Goal: Task Accomplishment & Management: Use online tool/utility

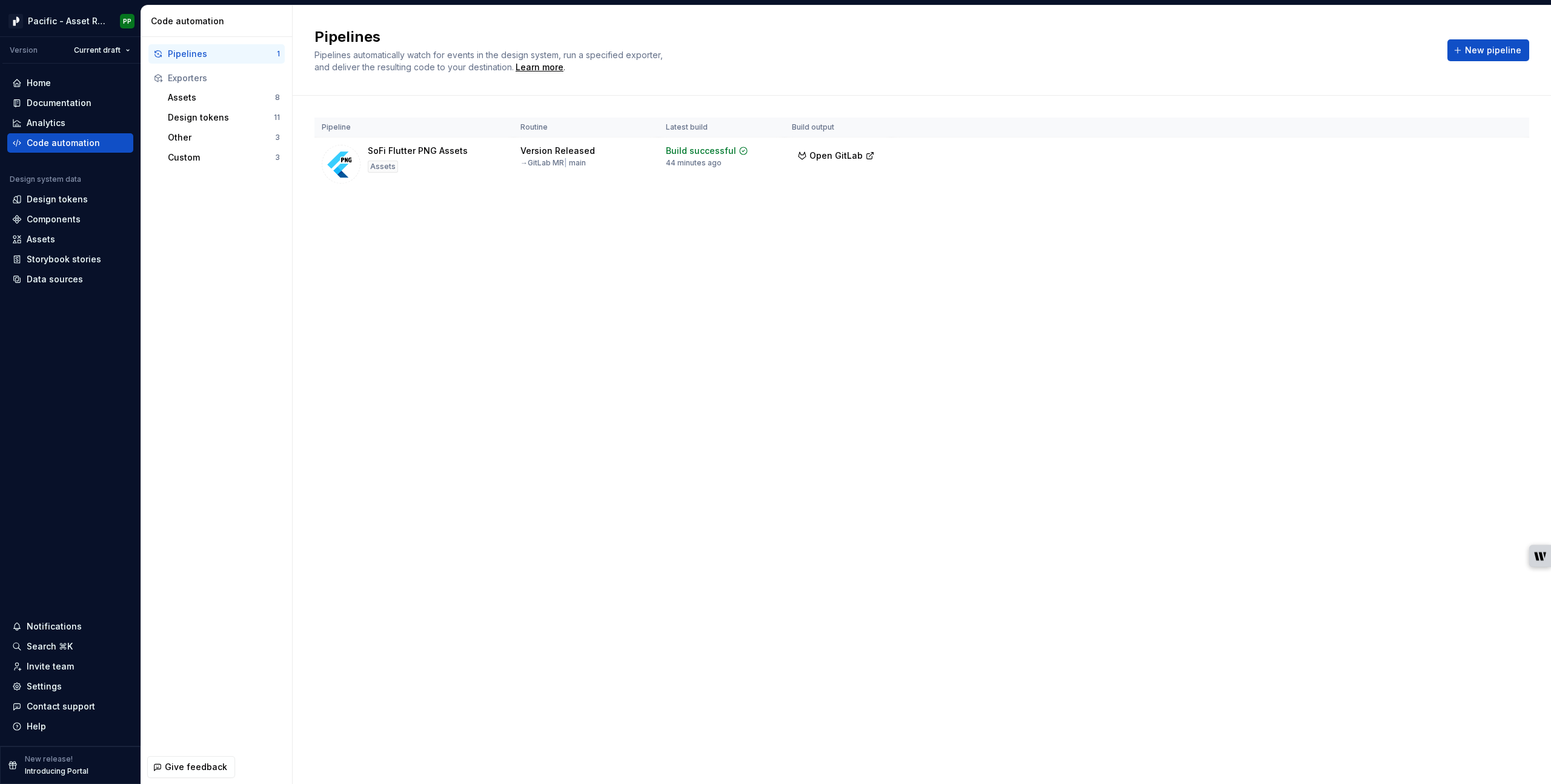
click at [882, 56] on div "Pipelines Pipelines automatically watch for events in the design system, run a …" at bounding box center [874, 50] width 1119 height 46
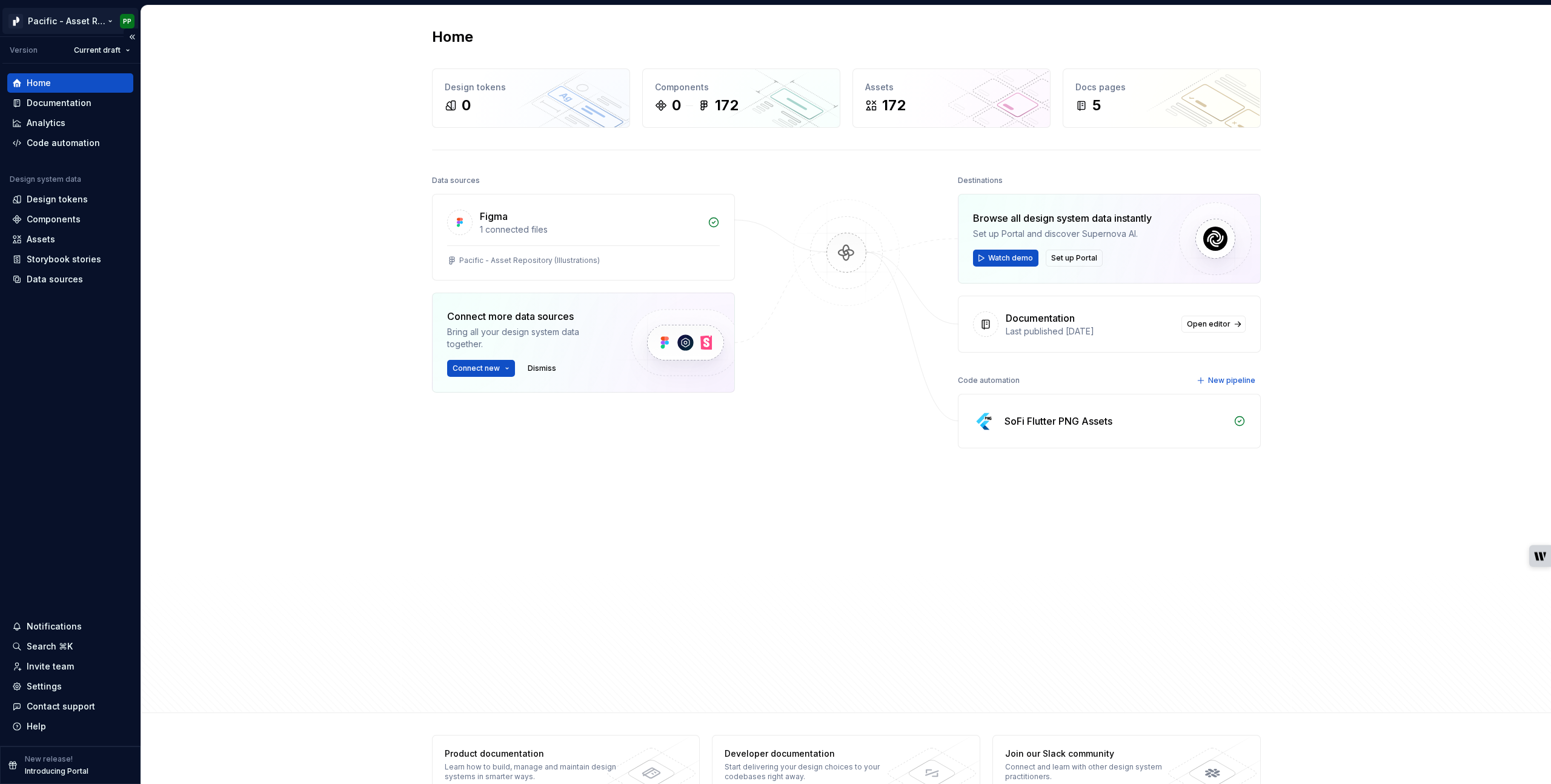
click at [95, 20] on html "Pacific - Asset Repository (Illustrations) PP Version Current draft Home Docume…" at bounding box center [775, 392] width 1551 height 784
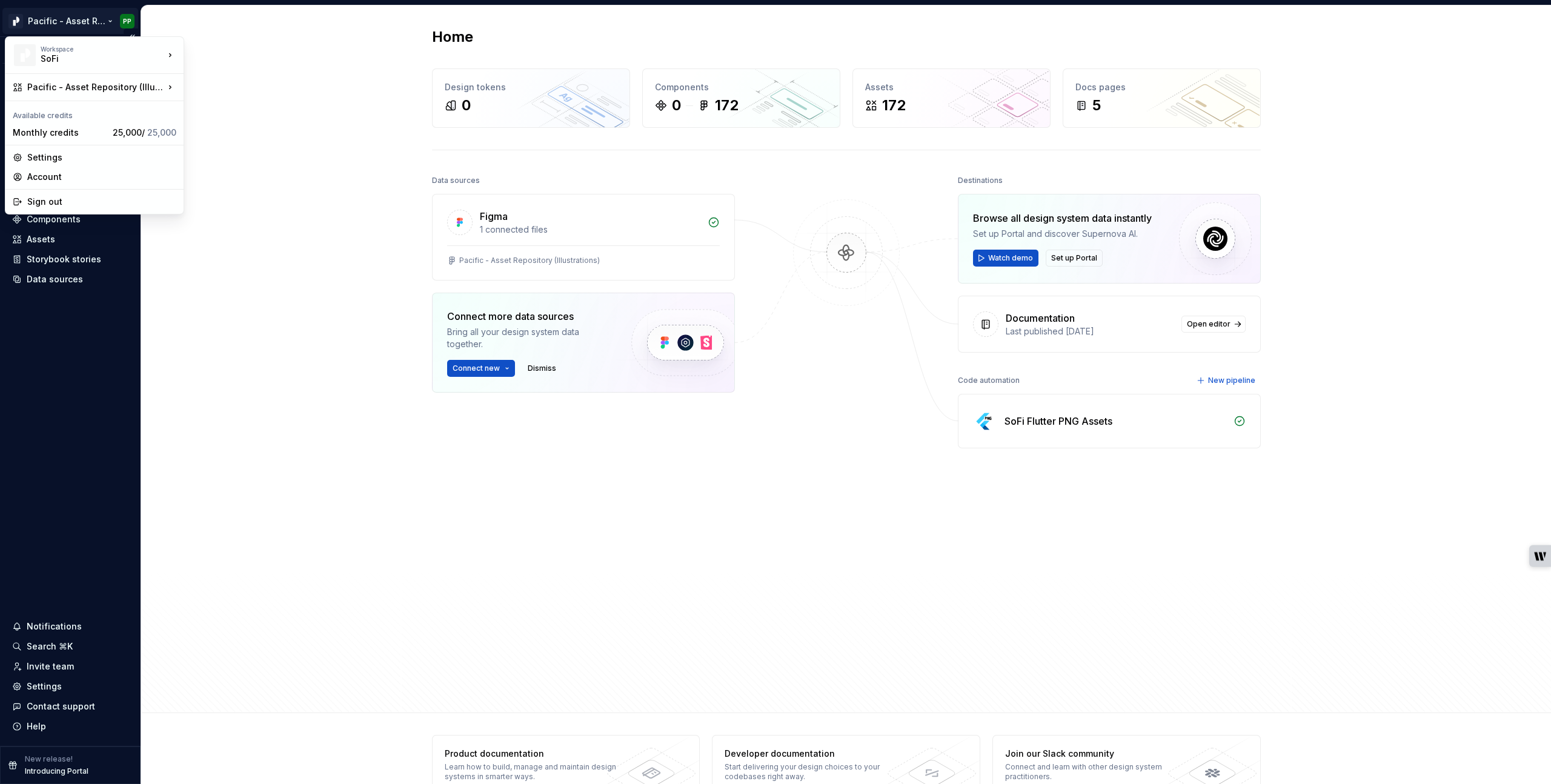
click at [91, 21] on html "Pacific - Asset Repository (Illustrations) PP Version Current draft Home Docume…" at bounding box center [775, 392] width 1551 height 784
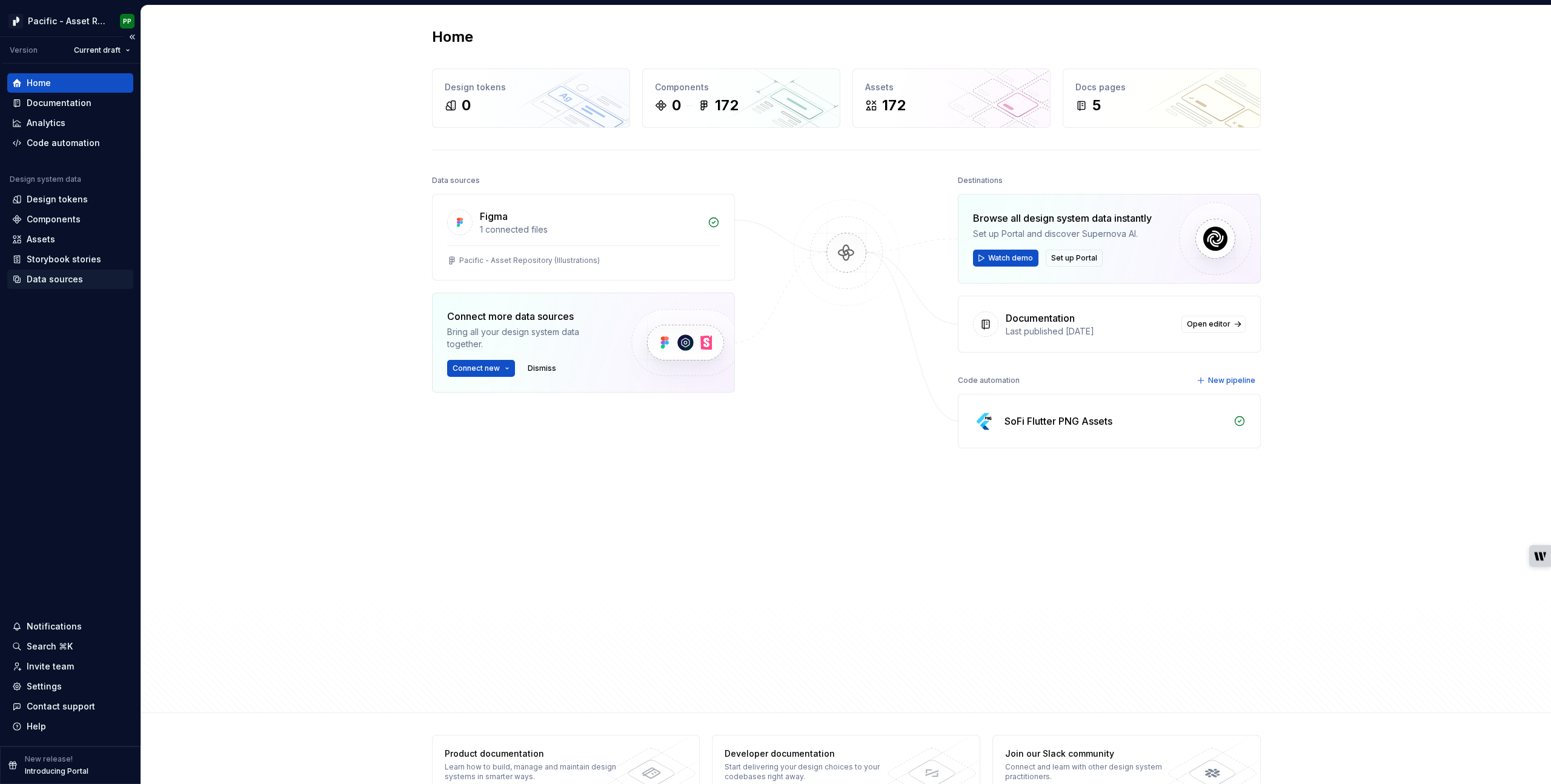
click at [63, 282] on div "Data sources" at bounding box center [55, 279] width 57 height 12
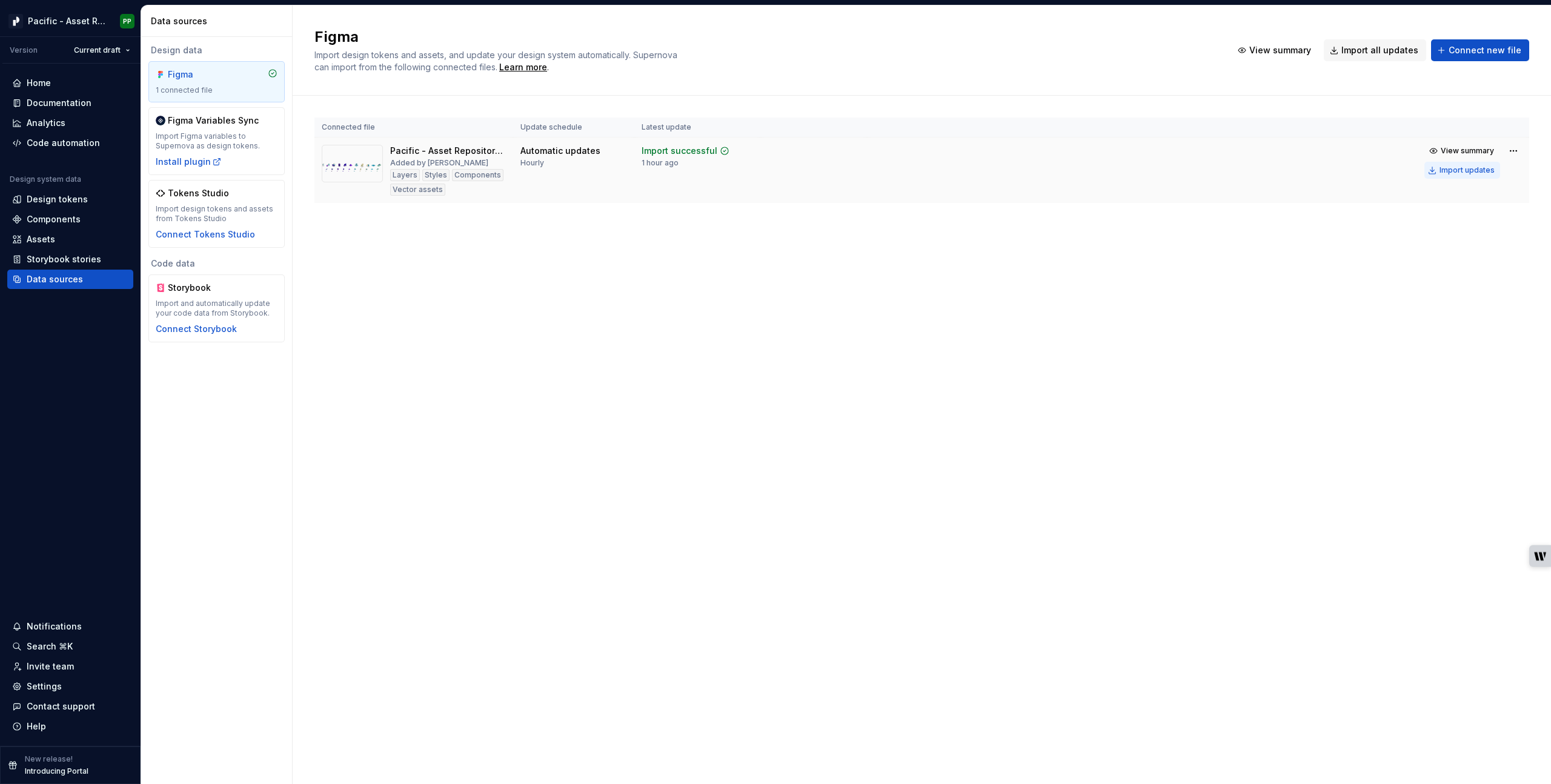
click at [1462, 170] on div "Import updates" at bounding box center [1467, 170] width 55 height 9
click at [1468, 168] on div "Import updates" at bounding box center [1467, 170] width 55 height 9
click at [60, 240] on div "Assets" at bounding box center [70, 239] width 116 height 12
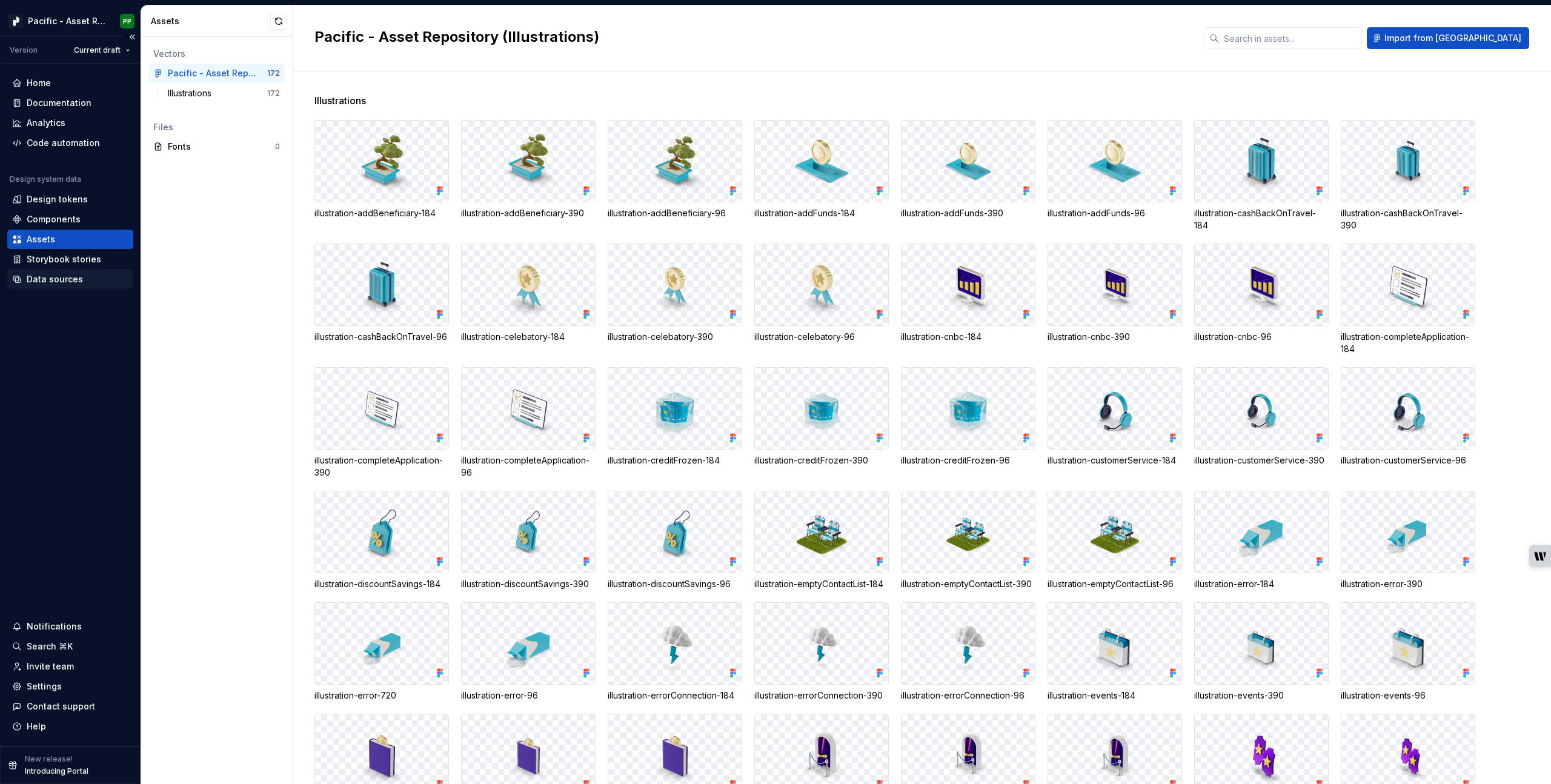
click at [76, 279] on div "Data sources" at bounding box center [55, 279] width 57 height 12
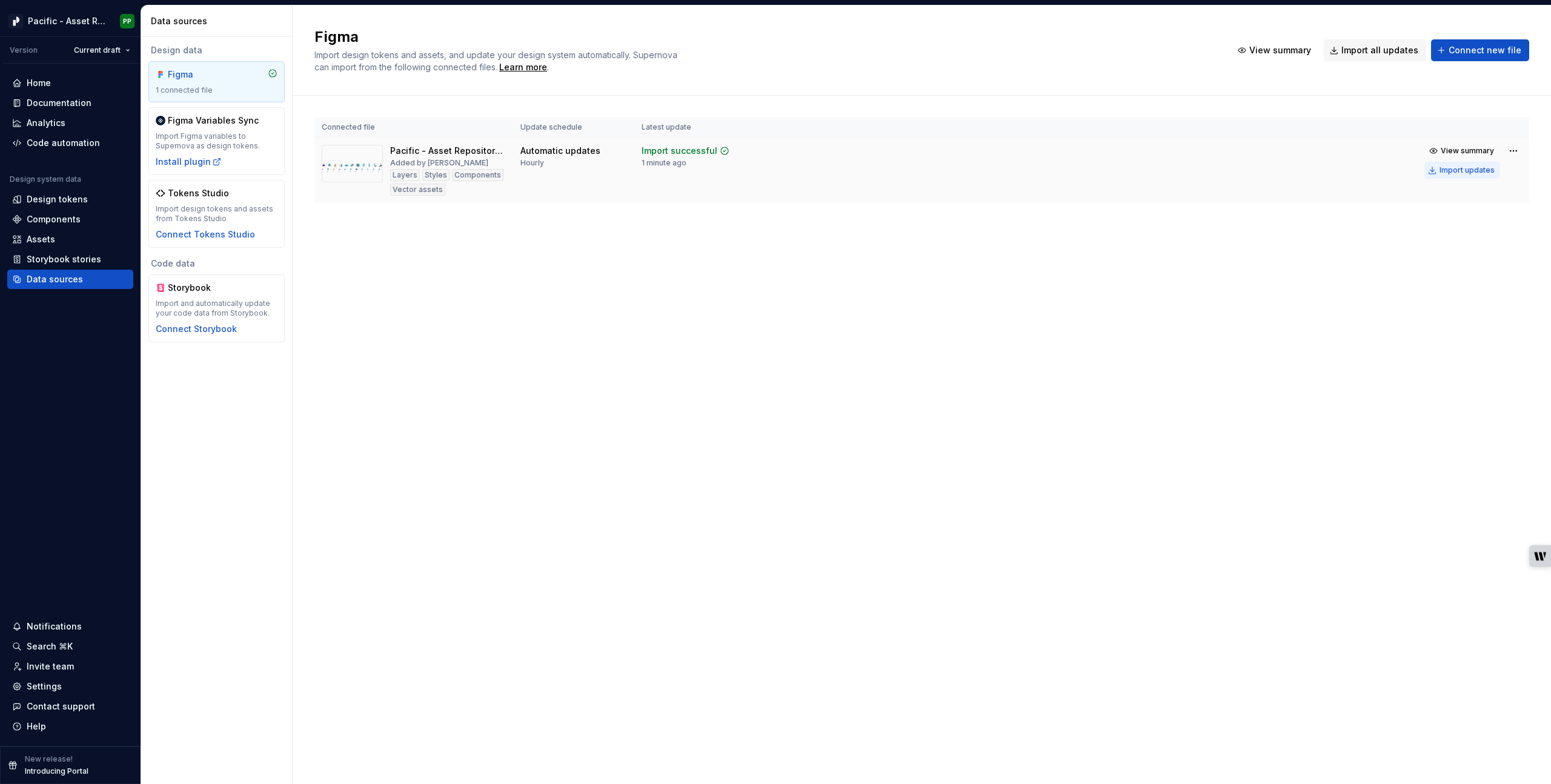
click at [1470, 170] on div "Import updates" at bounding box center [1467, 170] width 55 height 9
click at [1468, 170] on div "Import updates" at bounding box center [1467, 170] width 55 height 9
click at [1455, 170] on div "Import updates" at bounding box center [1467, 170] width 55 height 9
click at [1456, 172] on div "Import updates" at bounding box center [1467, 170] width 55 height 9
click at [53, 237] on div "Assets" at bounding box center [40, 239] width 28 height 12
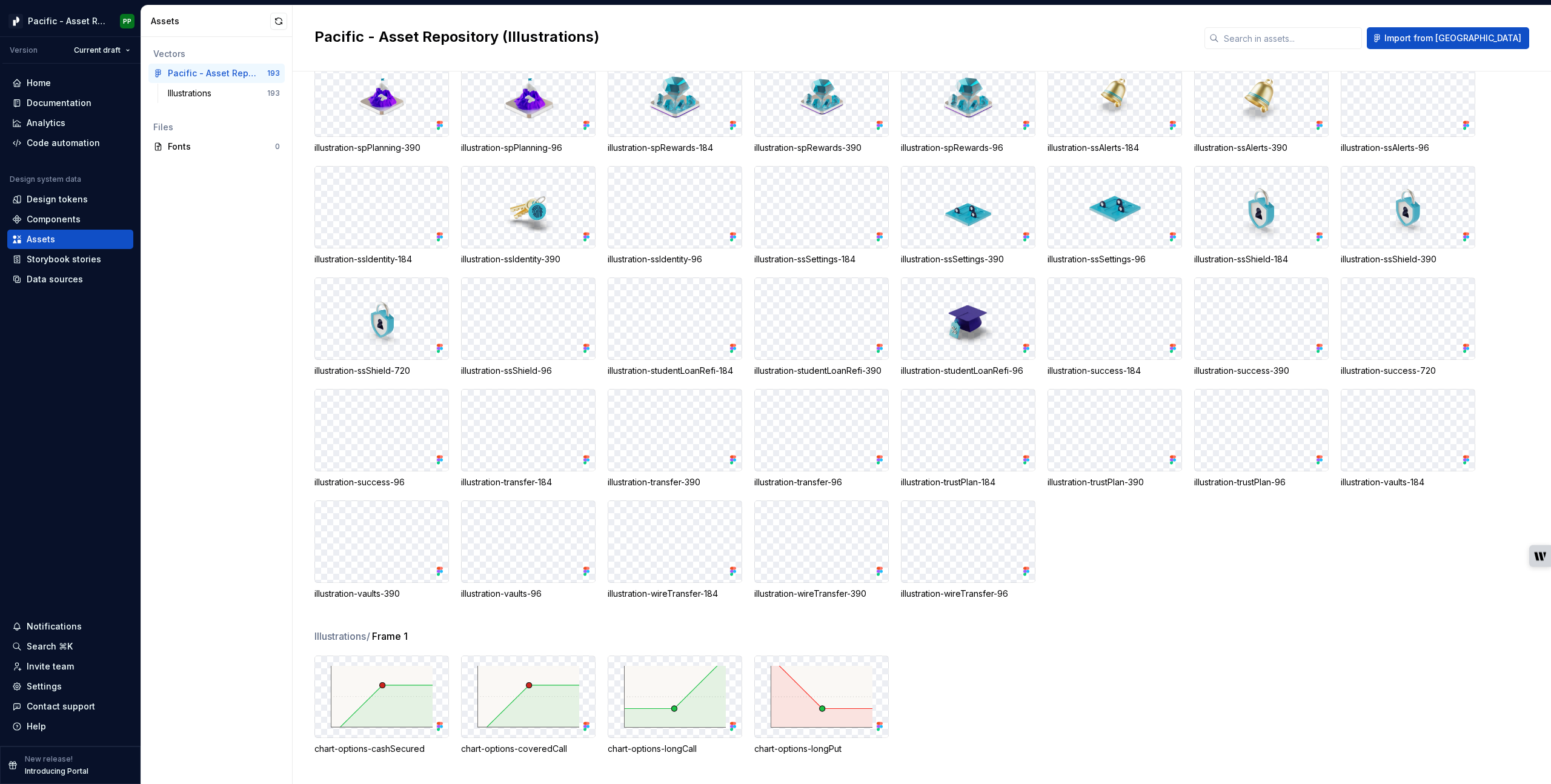
scroll to position [2280, 0]
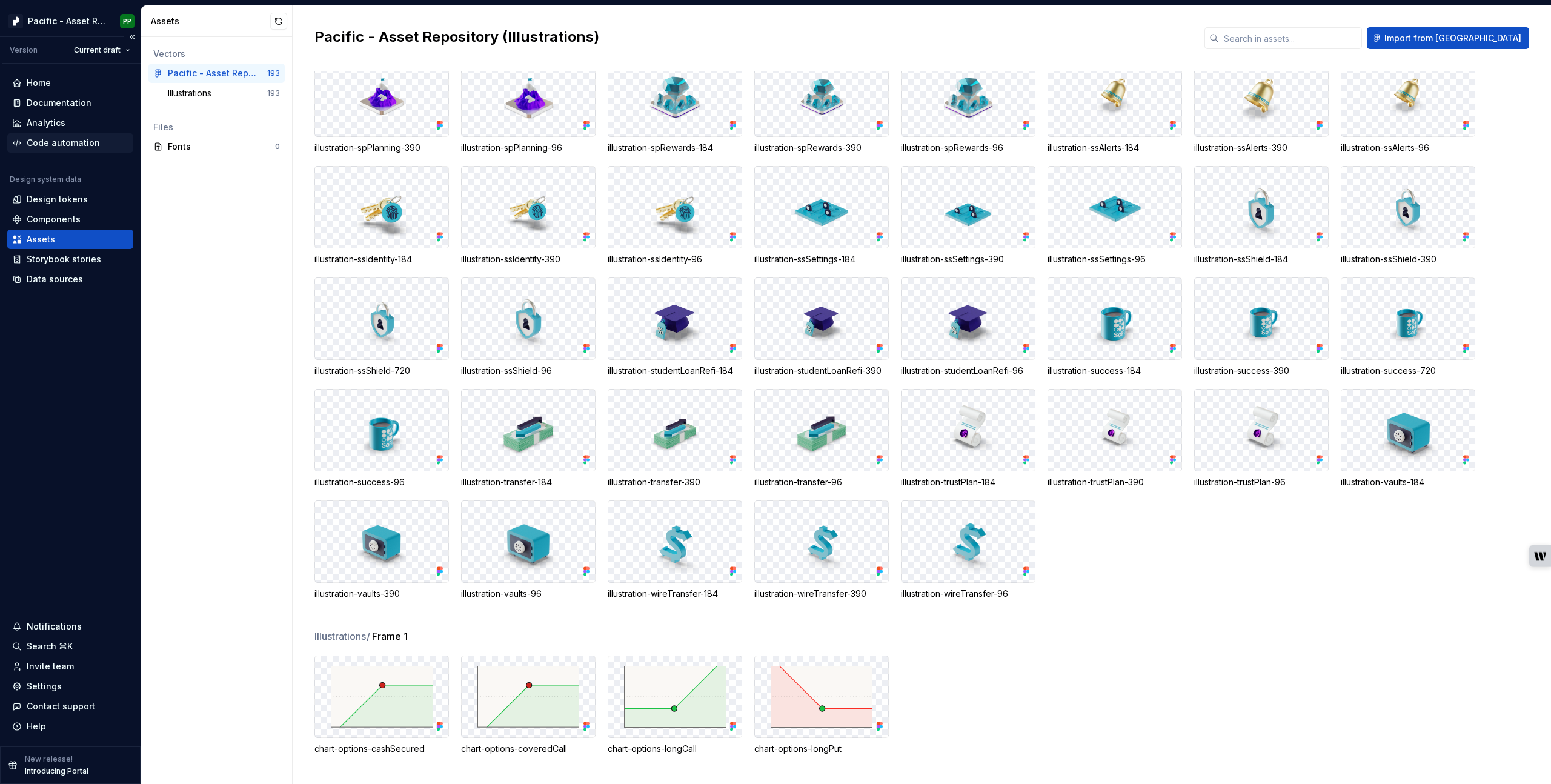
click at [62, 136] on div "Code automation" at bounding box center [70, 143] width 126 height 19
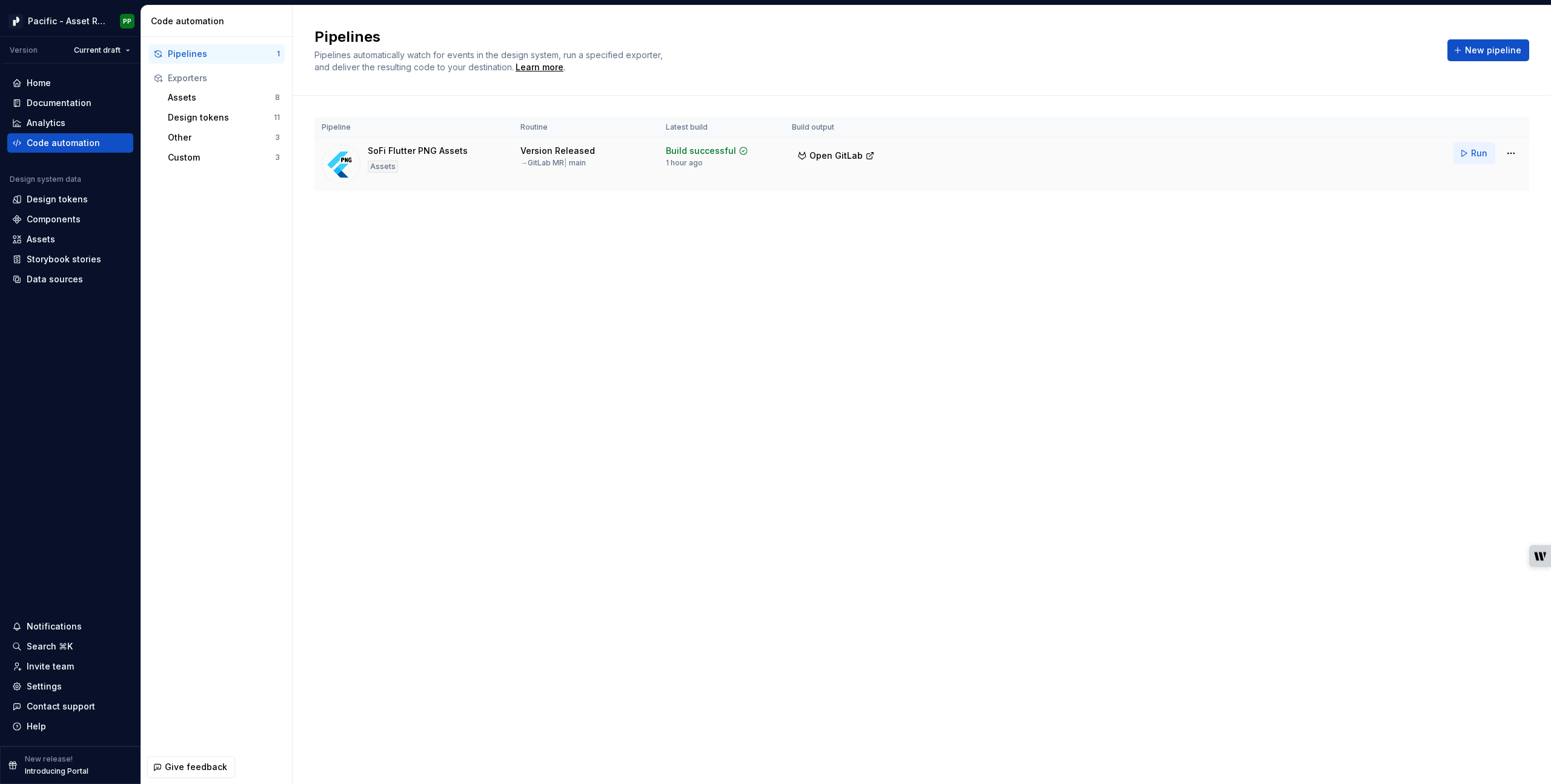
click at [1468, 152] on button "Run" at bounding box center [1474, 153] width 42 height 22
